Goal: Task Accomplishment & Management: Manage account settings

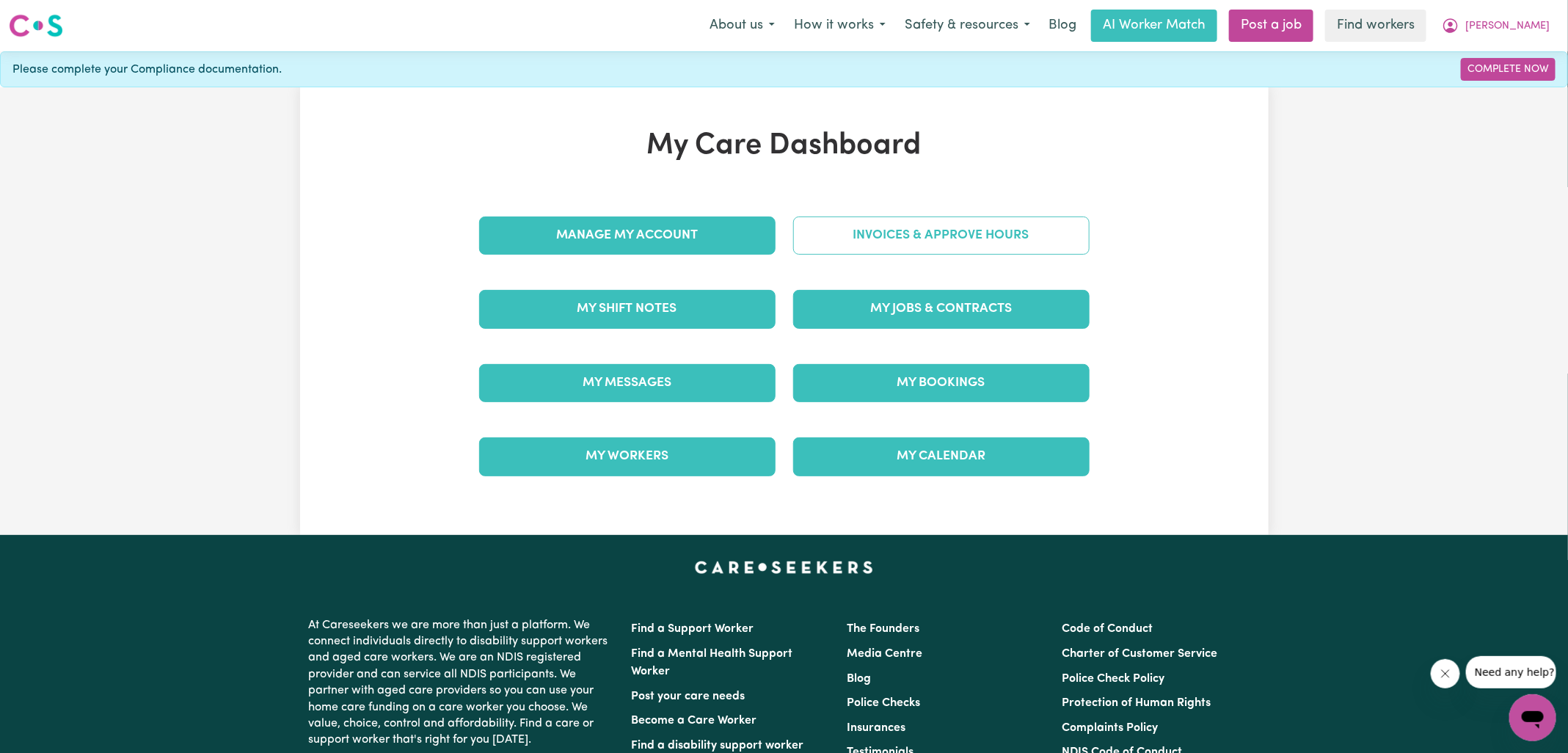
click at [867, 239] on link "Invoices & Approve Hours" at bounding box center [942, 235] width 296 height 38
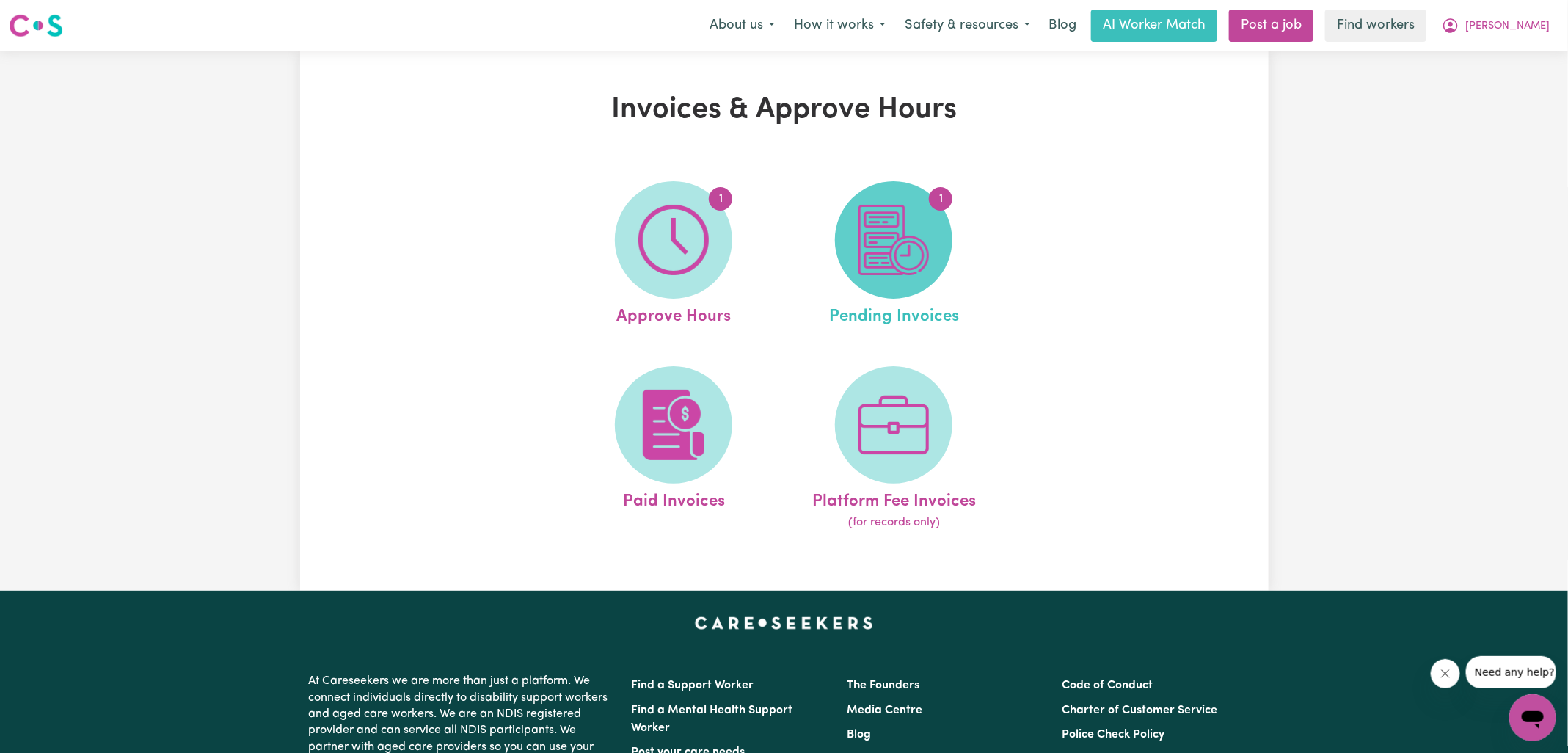
click at [893, 272] on img at bounding box center [894, 240] width 70 height 70
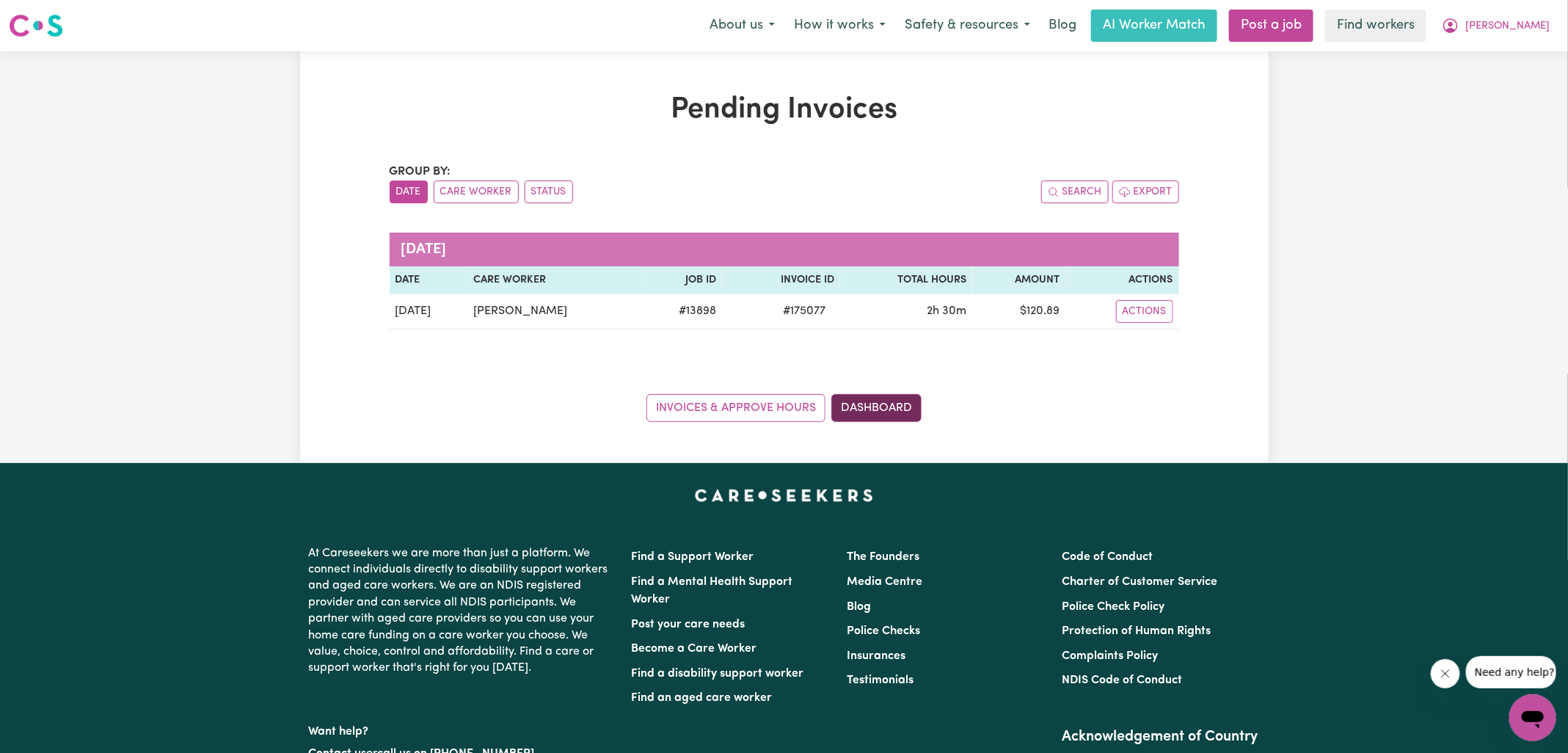
click at [865, 400] on link "Dashboard" at bounding box center [877, 408] width 91 height 28
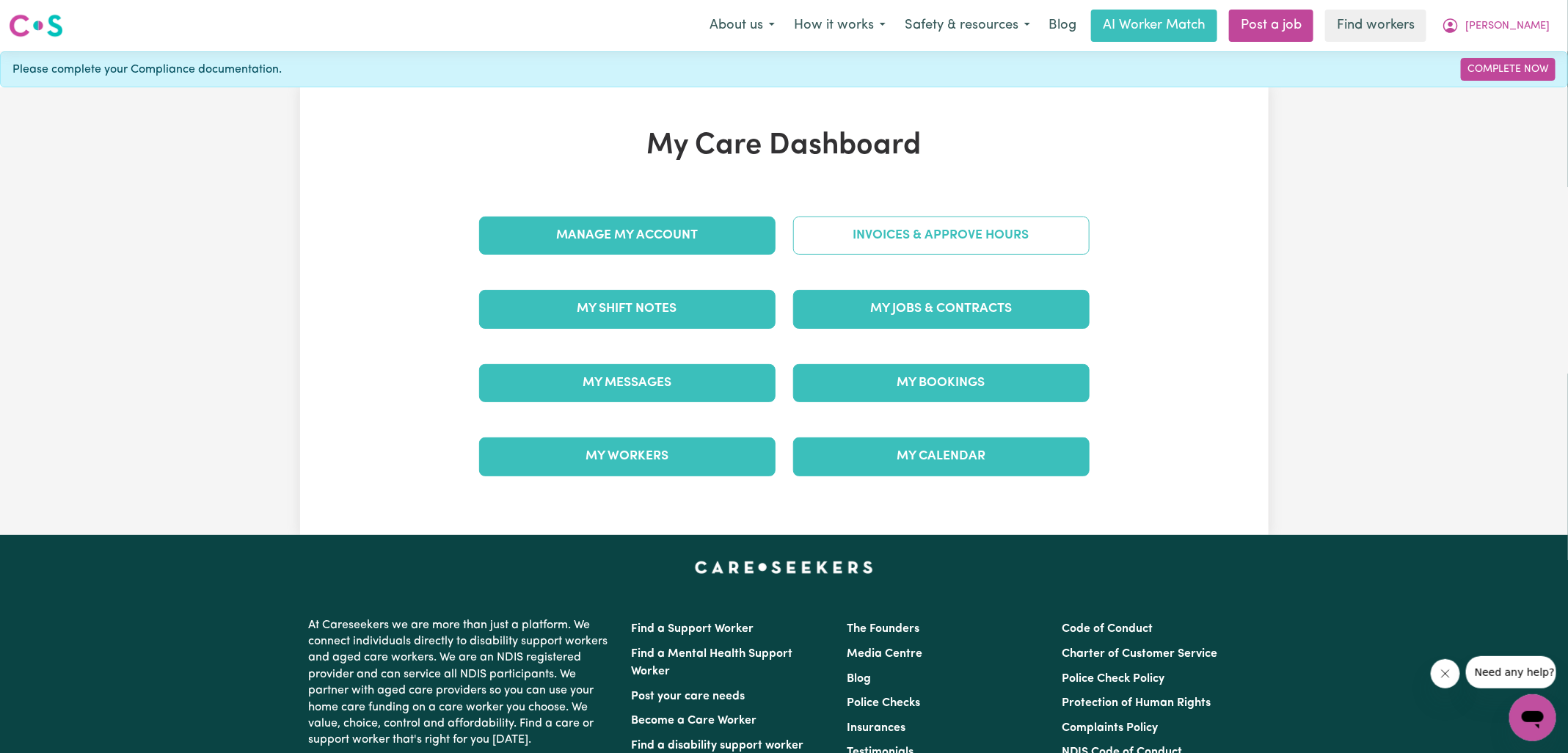
click at [839, 240] on link "Invoices & Approve Hours" at bounding box center [942, 235] width 296 height 38
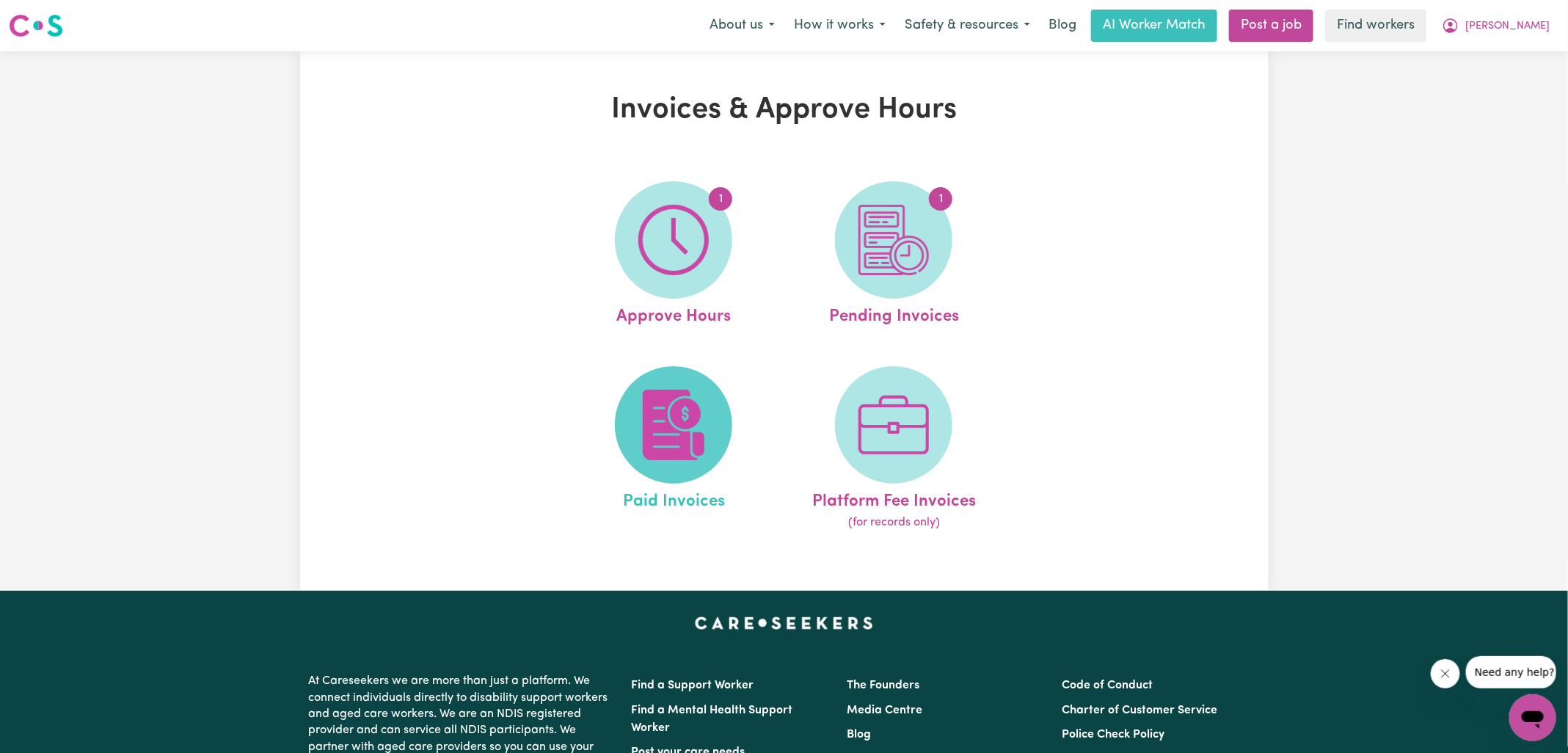
click at [704, 446] on img at bounding box center [673, 425] width 70 height 70
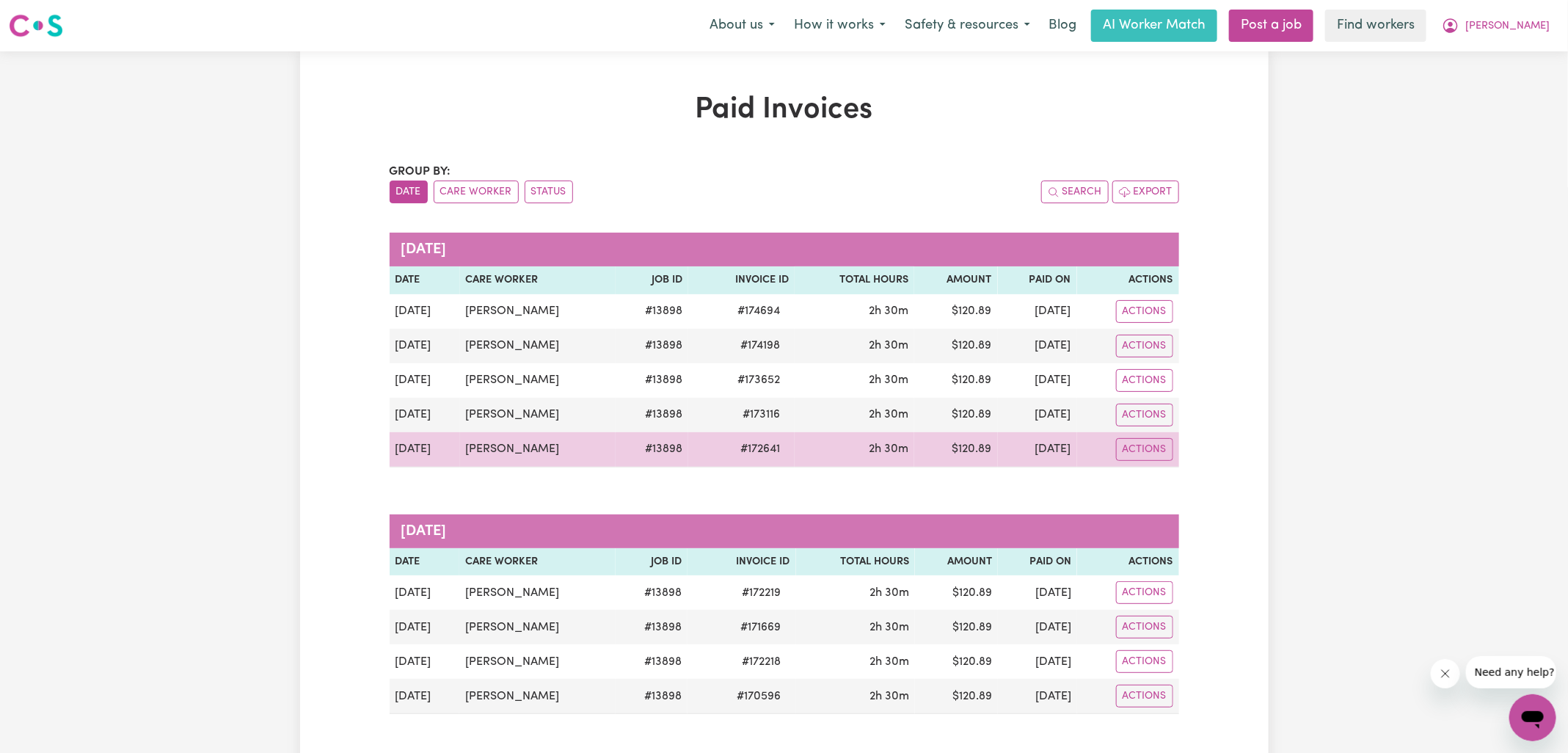
click at [732, 451] on span "# 172641" at bounding box center [760, 449] width 57 height 18
click at [1132, 438] on button "Actions" at bounding box center [1145, 450] width 57 height 23
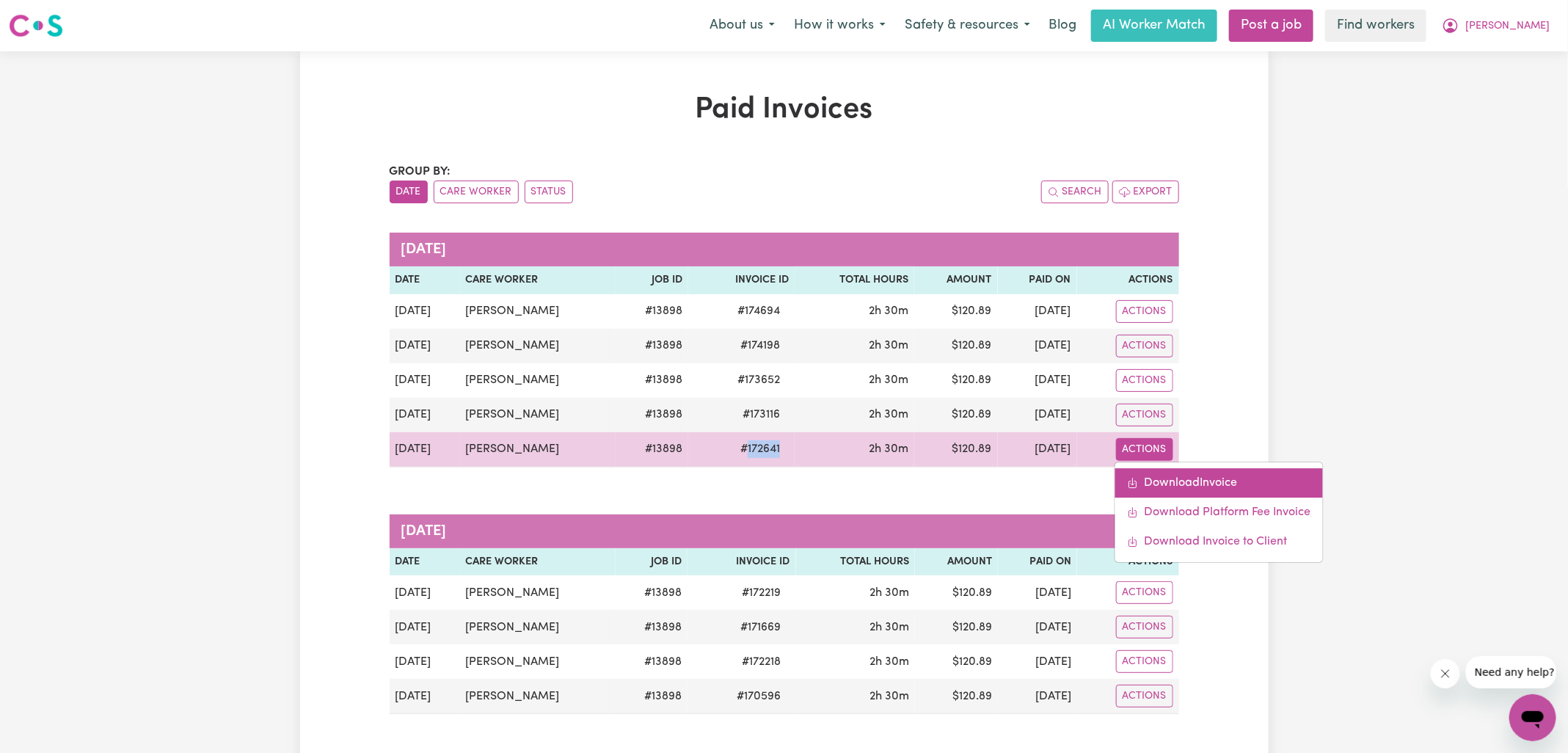
click at [1134, 477] on icon "Download invoice #172641" at bounding box center [1132, 483] width 12 height 12
